Goal: Book appointment/travel/reservation

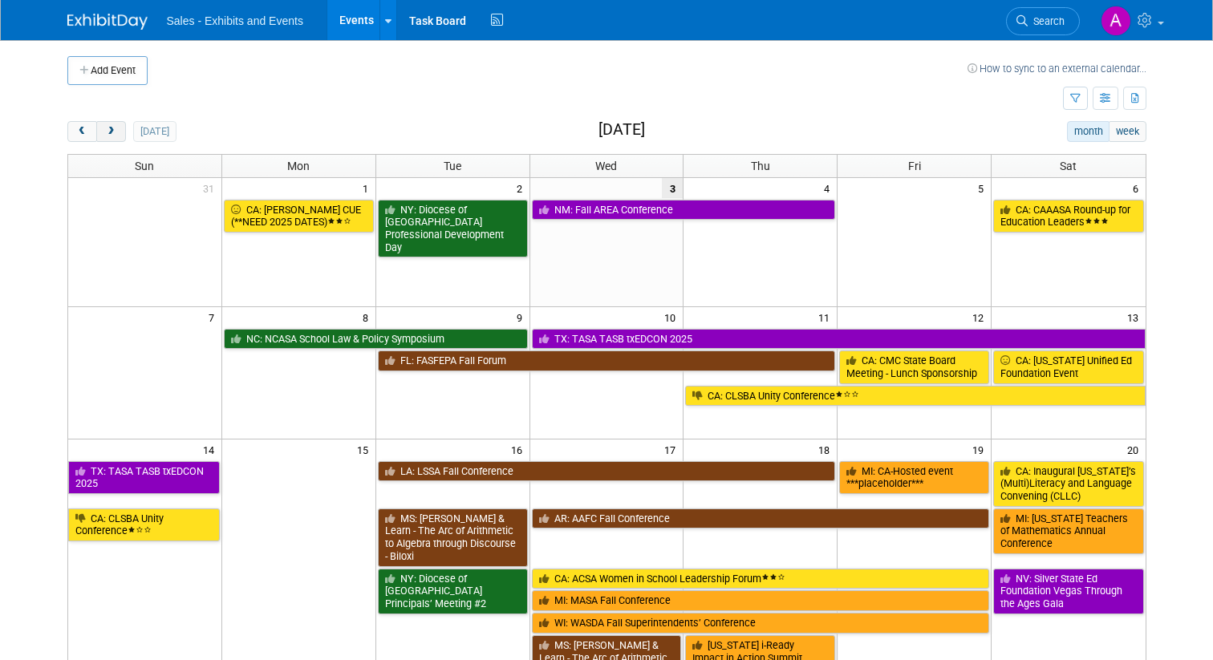
click at [111, 132] on span "next" at bounding box center [111, 132] width 12 height 10
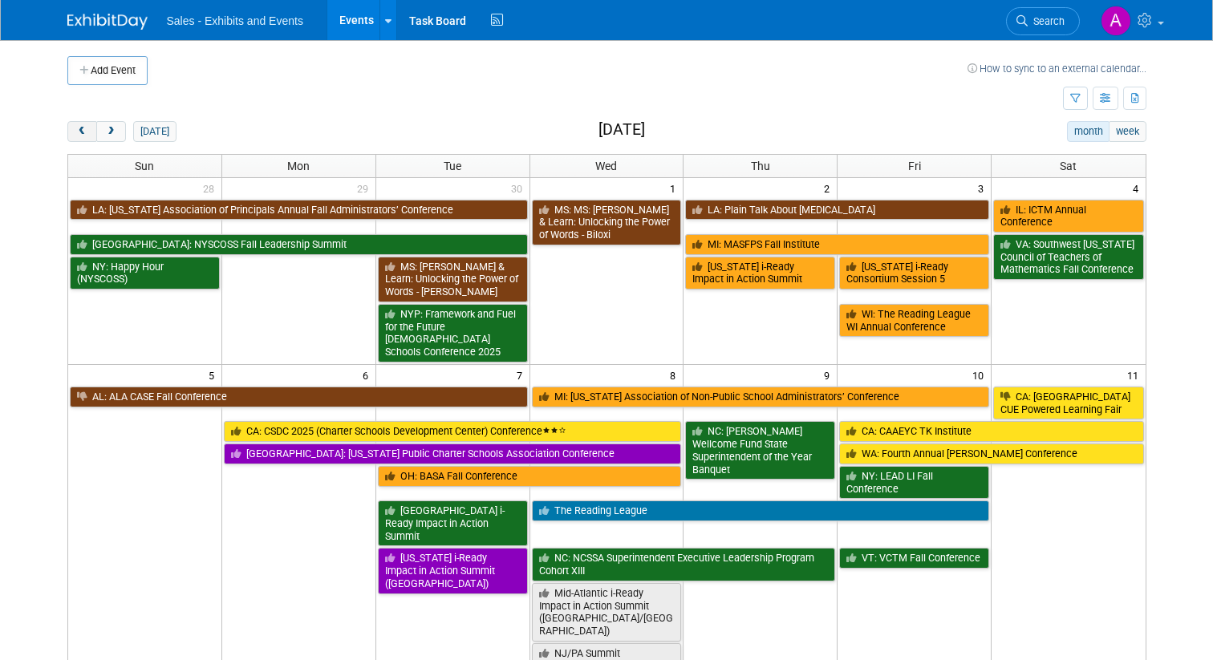
click at [84, 128] on span "prev" at bounding box center [82, 132] width 12 height 10
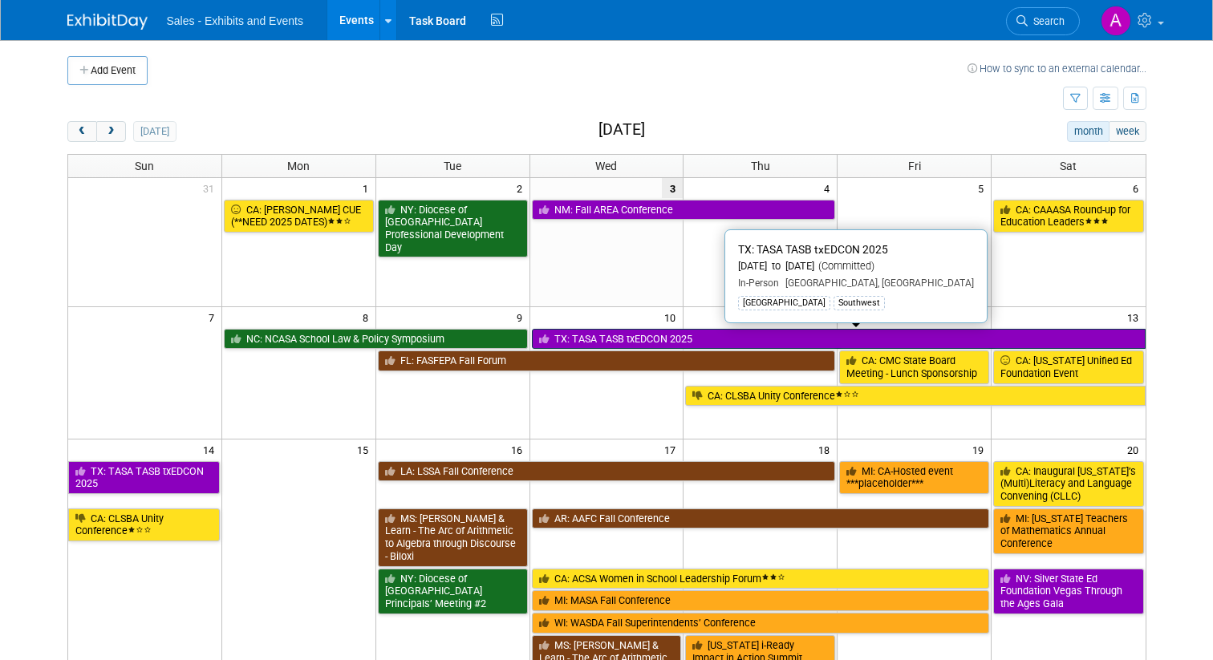
click at [698, 337] on link "TX: TASA TASB txEDCON 2025" at bounding box center [839, 339] width 614 height 21
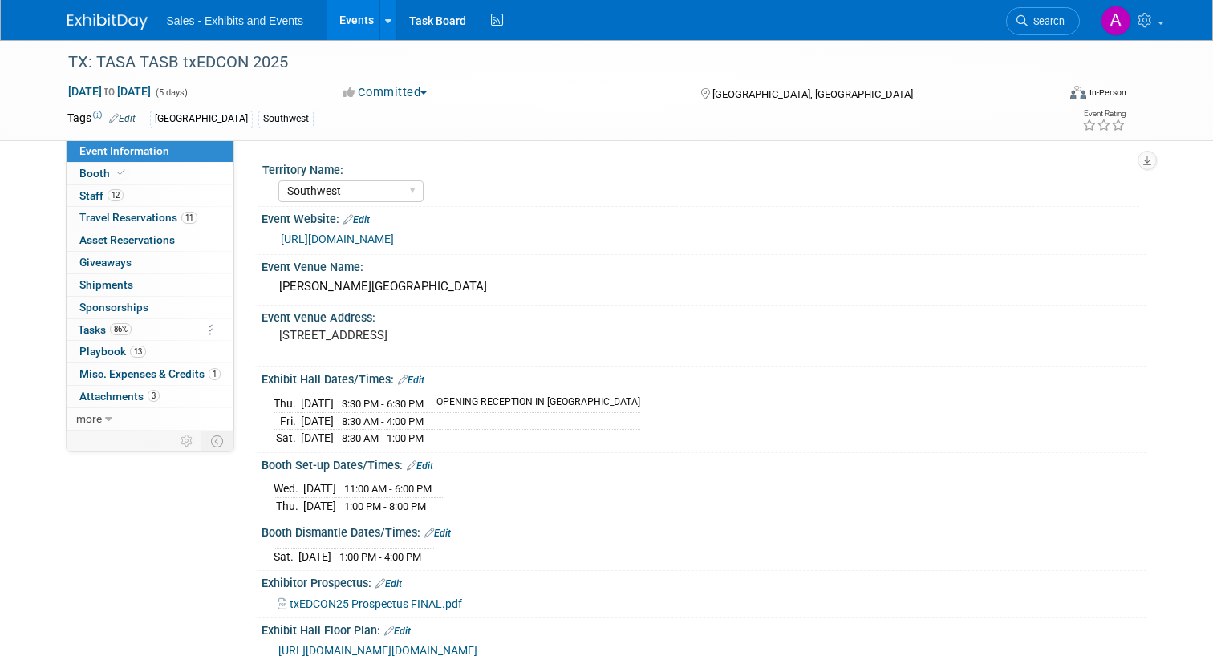
select select "Southwest"
click at [110, 214] on span "Travel Reservations 11" at bounding box center [138, 217] width 118 height 13
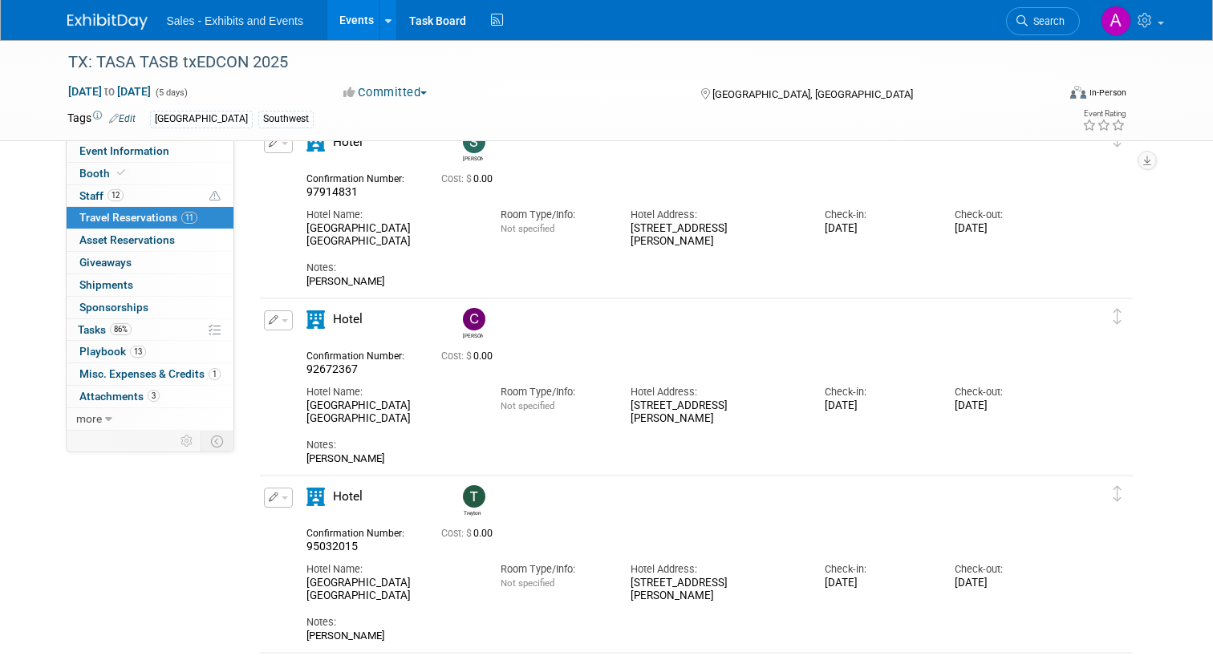
scroll to position [1144, 0]
